Goal: Transaction & Acquisition: Purchase product/service

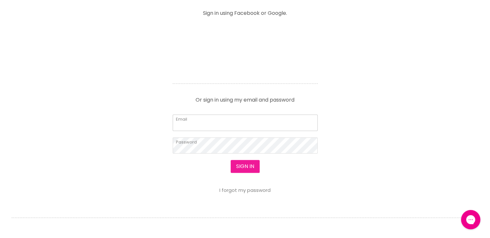
type input "[EMAIL_ADDRESS][DOMAIN_NAME]"
click at [244, 163] on button "Sign in" at bounding box center [245, 166] width 29 height 13
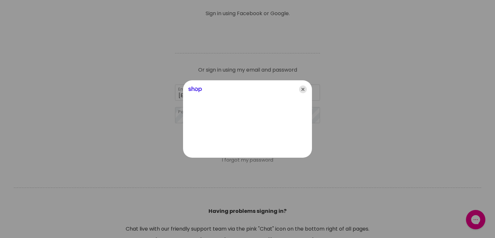
click at [303, 90] on icon "Close" at bounding box center [303, 89] width 8 height 8
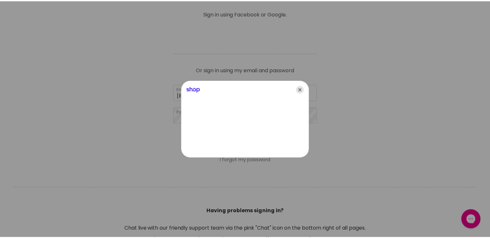
scroll to position [258, 0]
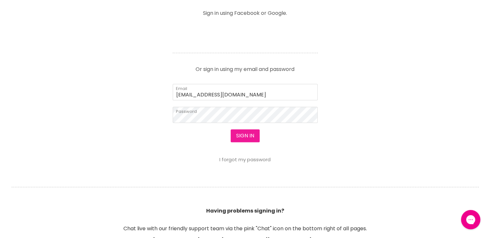
click at [244, 136] on button "Sign in" at bounding box center [245, 135] width 29 height 13
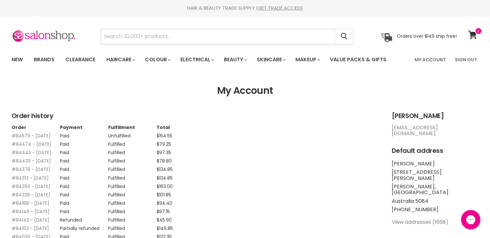
click at [175, 33] on input "Search" at bounding box center [218, 36] width 235 height 15
paste input "De Lorenzo Argan Oil 50mL"
type input "De Lorenzo Argan Oil 50mL"
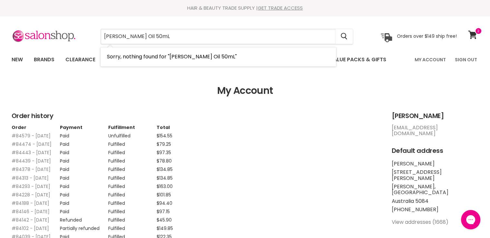
drag, startPoint x: 182, startPoint y: 34, endPoint x: 79, endPoint y: 35, distance: 103.1
click at [79, 35] on div "De Lorenzo Argan Oil 50mL Cancel Orders over $149 ship free!" at bounding box center [234, 36] width 445 height 15
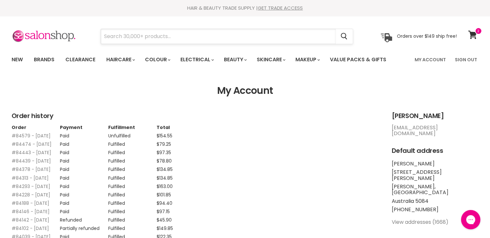
click at [173, 38] on input "Search" at bounding box center [218, 36] width 235 height 15
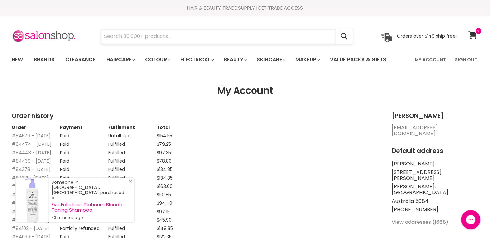
paste input "Wella SP Luxe Oil System Professional Keratin Restore 150ml Mask"
type input "Wella SP Luxe Oil System Professional Keratin Restore 150ml Mask"
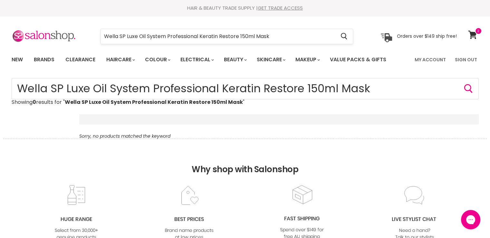
click at [201, 39] on input "Wella SP Luxe Oil System Professional Keratin Restore 150ml Mask" at bounding box center [218, 36] width 235 height 15
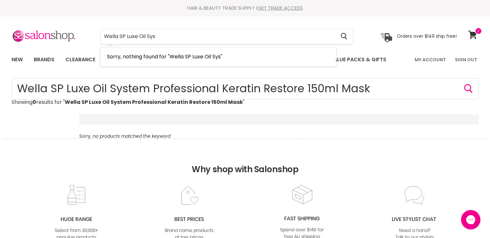
type input "Wella SP Luxe Oil Sys"
